Goal: Task Accomplishment & Management: Manage account settings

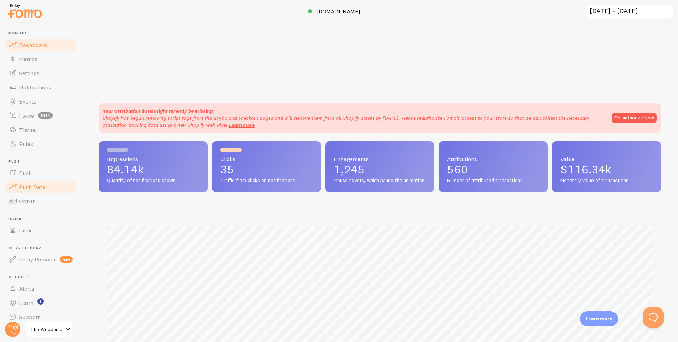
scroll to position [7, 0]
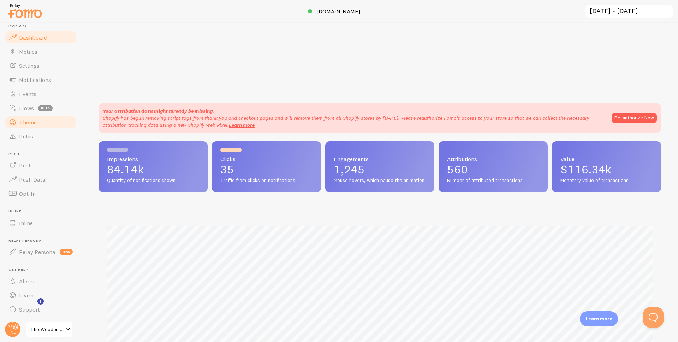
click at [32, 123] on span "Theme" at bounding box center [28, 122] width 18 height 7
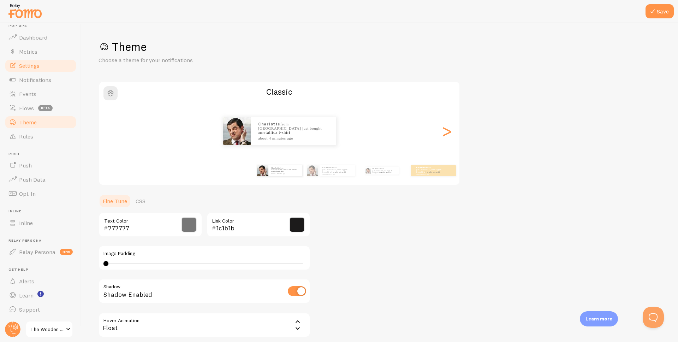
click at [41, 67] on link "Settings" at bounding box center [40, 66] width 73 height 14
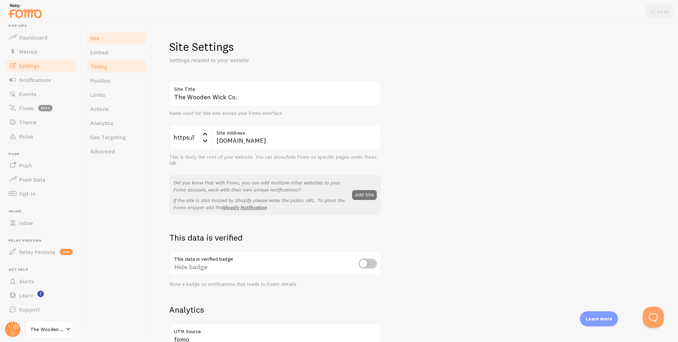
click at [115, 69] on link "Timing" at bounding box center [117, 66] width 62 height 14
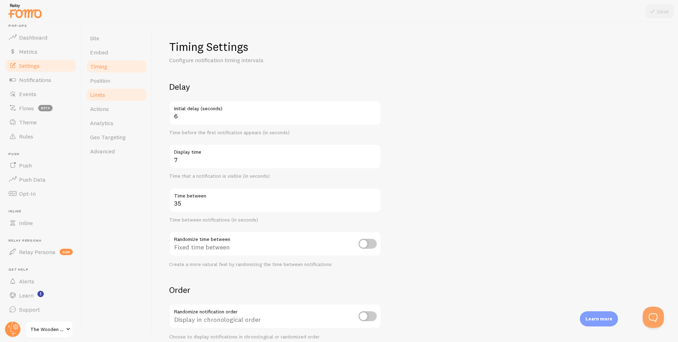
click at [113, 101] on link "Limits" at bounding box center [117, 95] width 62 height 14
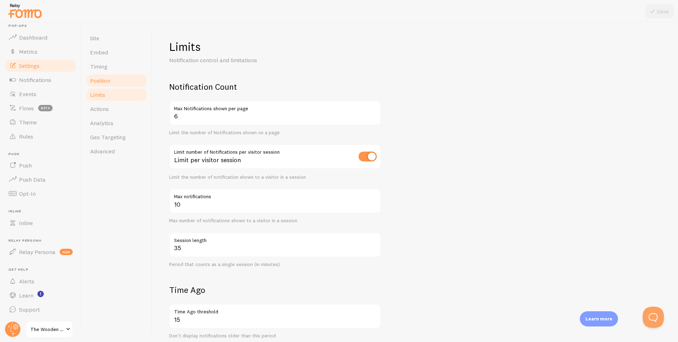
click at [114, 74] on link "Position" at bounding box center [117, 80] width 62 height 14
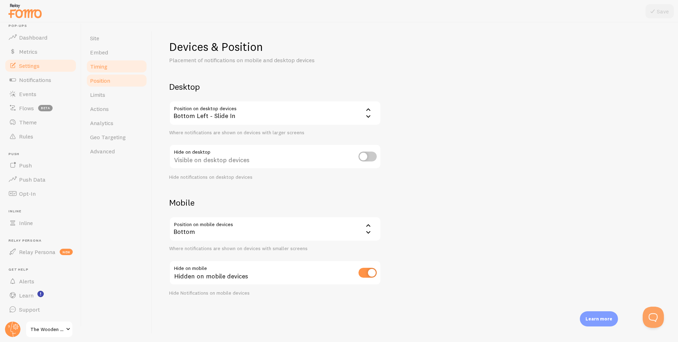
click at [112, 68] on link "Timing" at bounding box center [117, 66] width 62 height 14
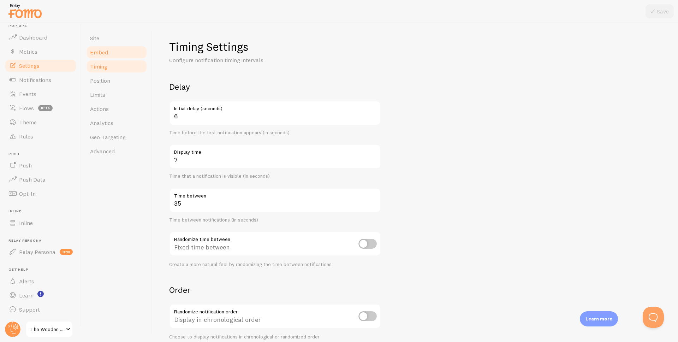
click at [112, 54] on link "Embed" at bounding box center [117, 52] width 62 height 14
